Goal: Find specific page/section: Find specific page/section

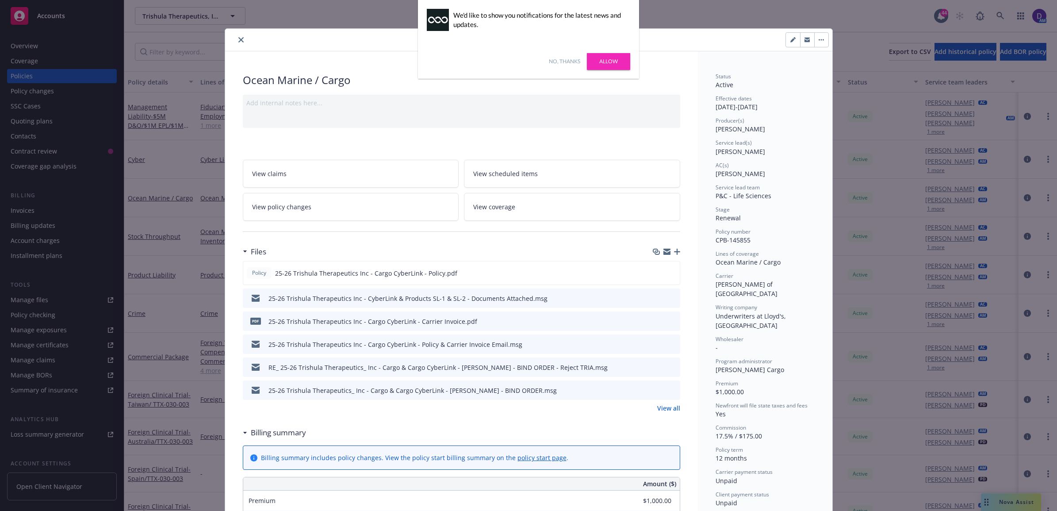
click at [239, 36] on div at bounding box center [375, 40] width 293 height 11
click at [615, 66] on link "Allow" at bounding box center [608, 61] width 43 height 17
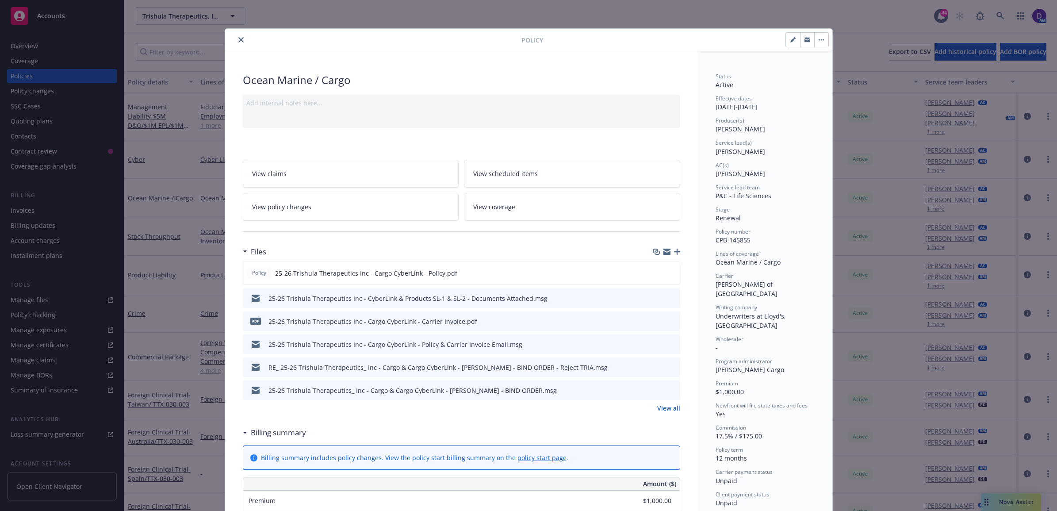
drag, startPoint x: 237, startPoint y: 42, endPoint x: 248, endPoint y: 42, distance: 11.5
click at [238, 42] on icon "close" at bounding box center [240, 39] width 5 height 5
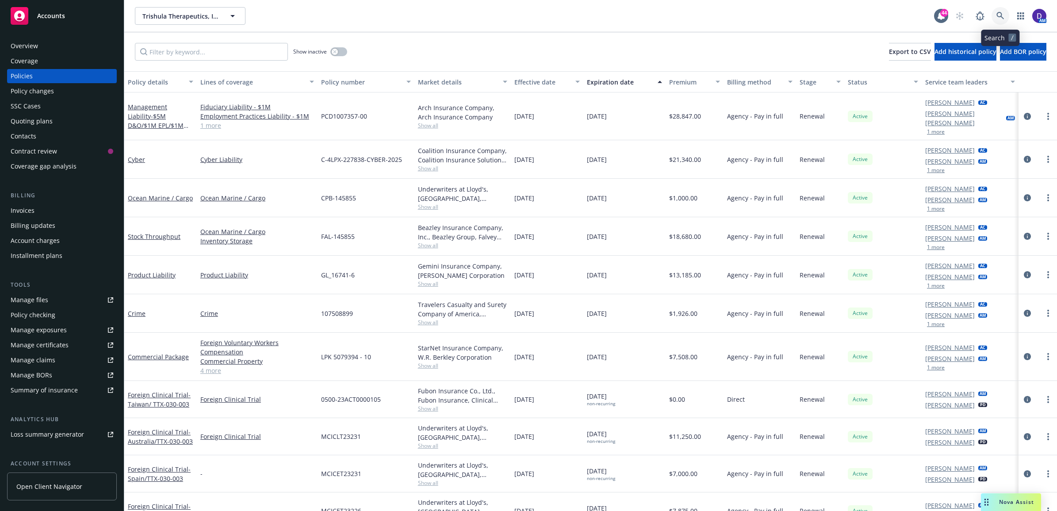
click at [1003, 18] on icon at bounding box center [1001, 16] width 8 height 8
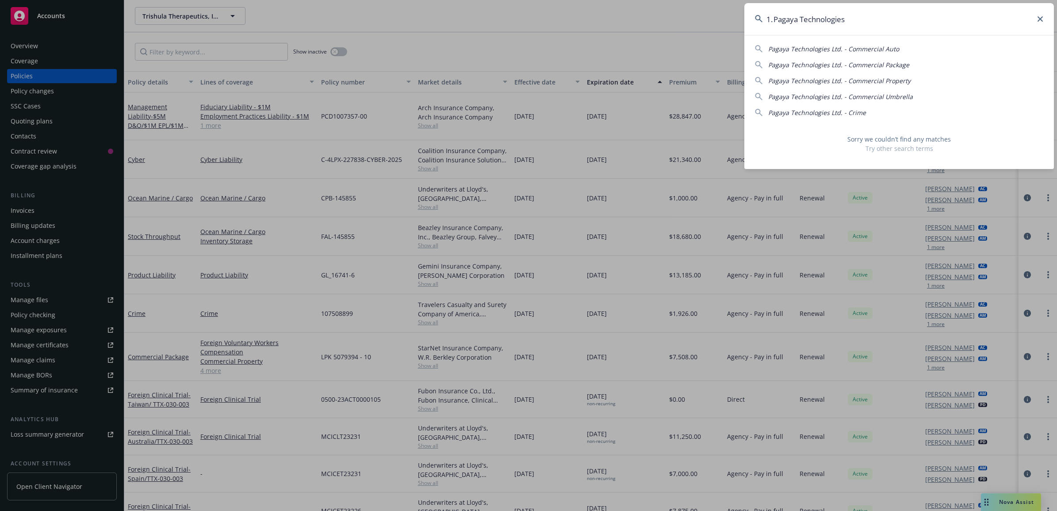
type input "1. Pagaya Technologies"
